Goal: Navigation & Orientation: Find specific page/section

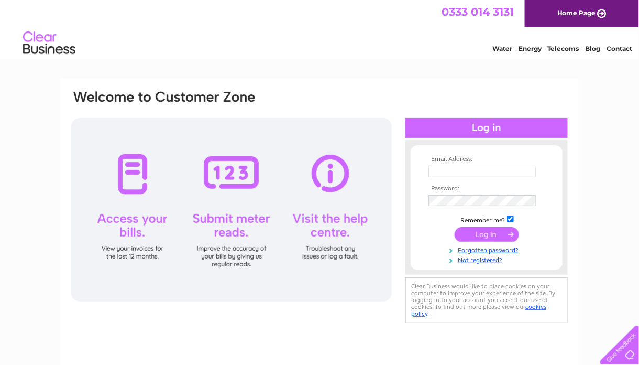
type input "[PERSON_NAME][EMAIL_ADDRESS][DOMAIN_NAME]"
click at [489, 233] on input "submit" at bounding box center [487, 234] width 64 height 15
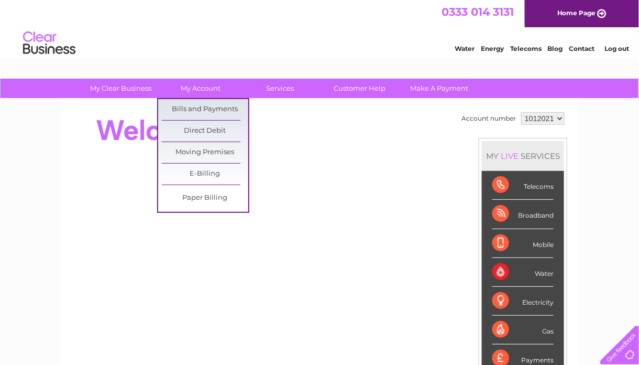
click at [185, 108] on link "Bills and Payments" at bounding box center [205, 109] width 86 height 21
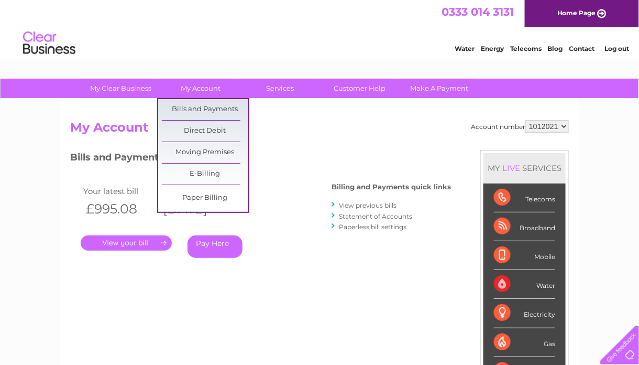
click at [191, 154] on link "Moving Premises" at bounding box center [205, 152] width 86 height 21
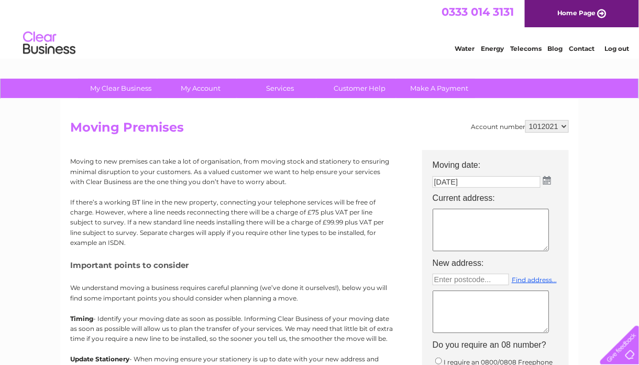
click at [563, 14] on link "Home Page" at bounding box center [582, 13] width 114 height 27
